Goal: Information Seeking & Learning: Learn about a topic

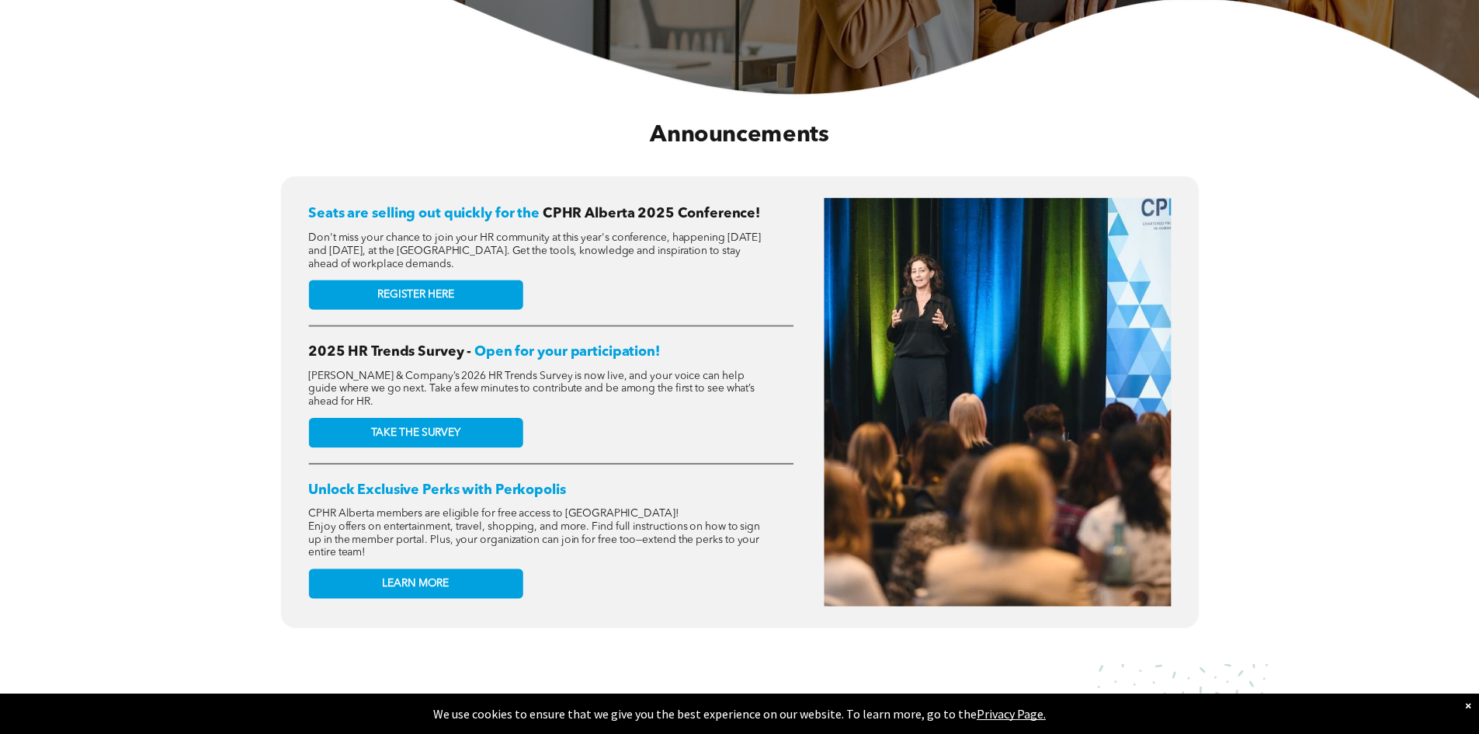
scroll to position [621, 0]
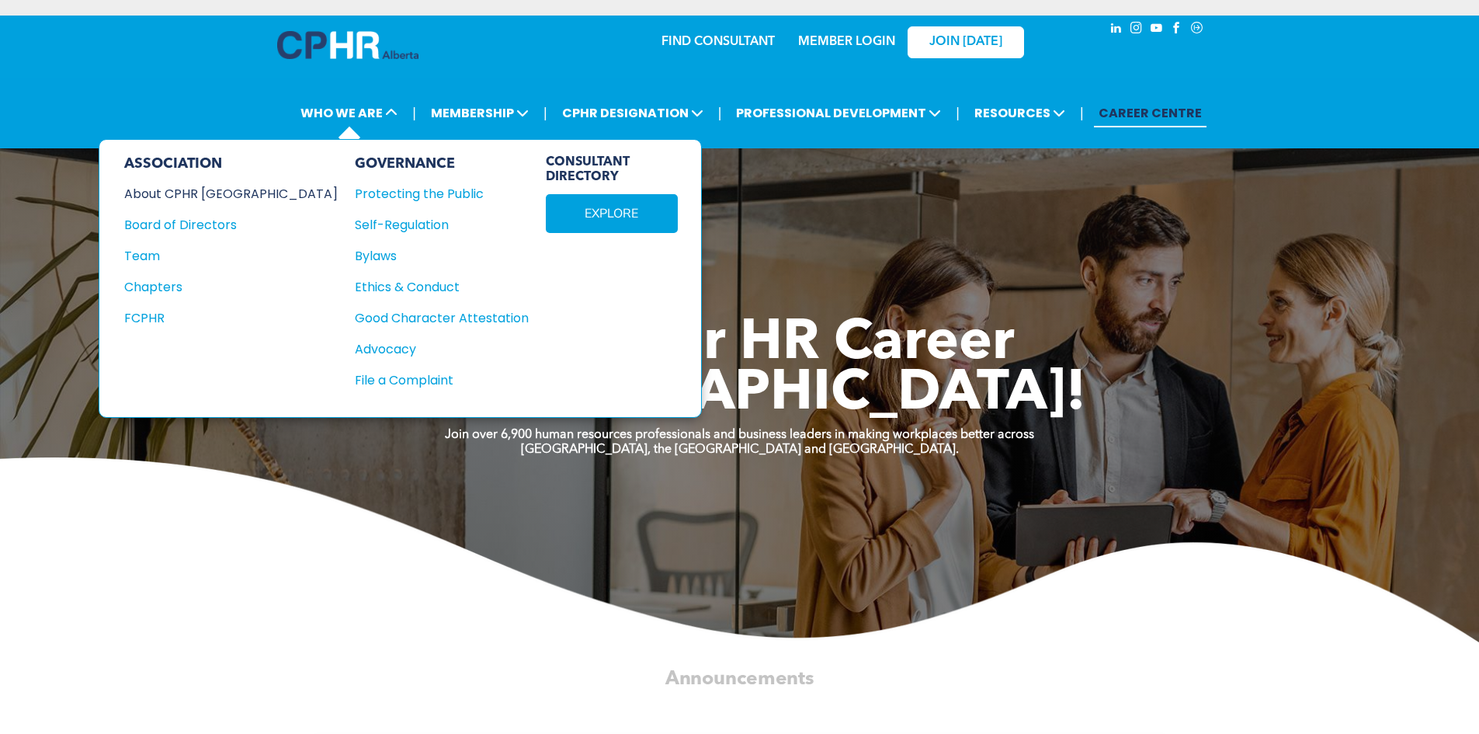
click at [172, 191] on div "About CPHR [GEOGRAPHIC_DATA]" at bounding box center [220, 193] width 192 height 19
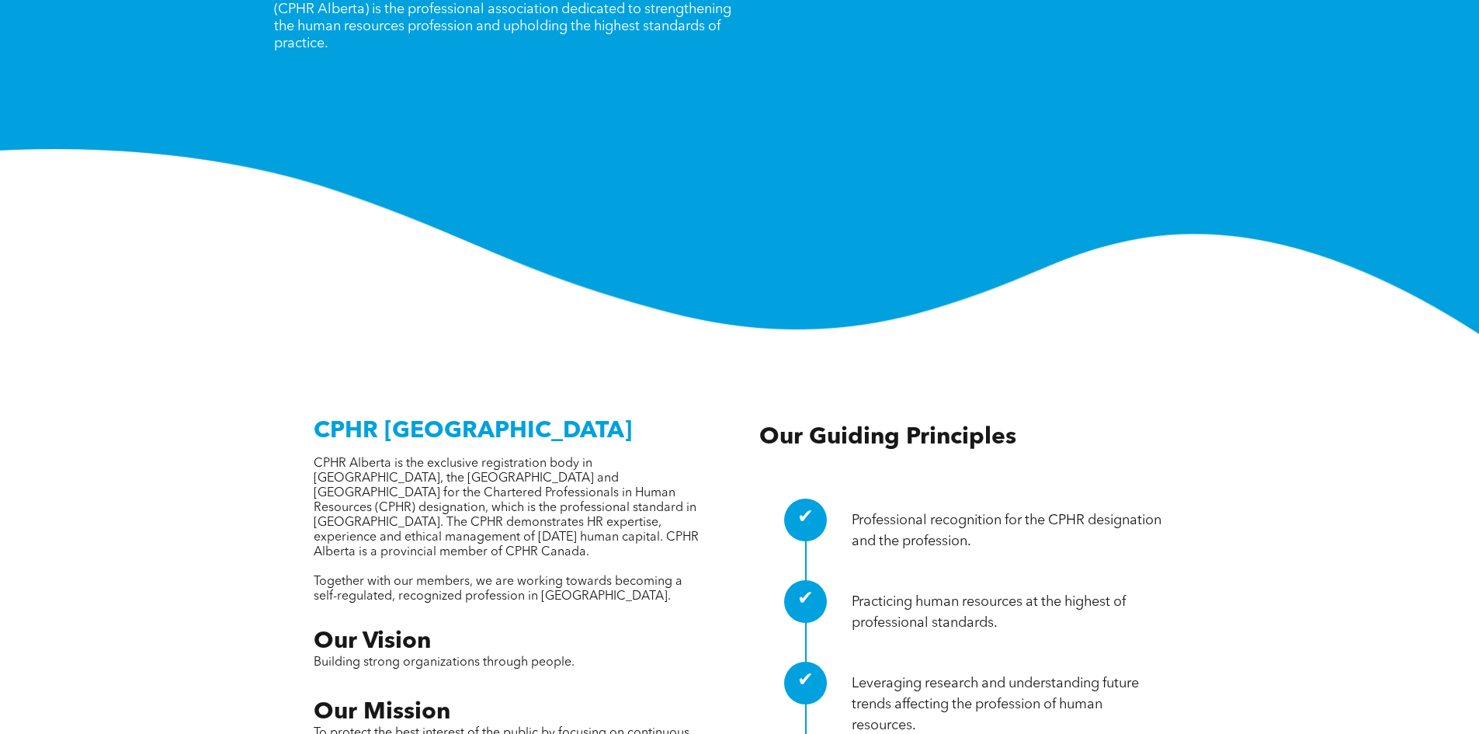
scroll to position [543, 0]
